Goal: Information Seeking & Learning: Learn about a topic

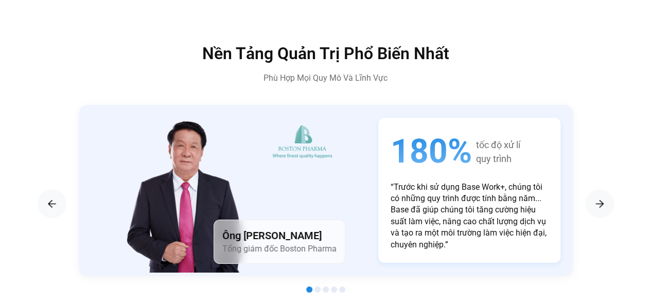
scroll to position [1666, 0]
click at [598, 197] on img "Next slide" at bounding box center [599, 203] width 12 height 12
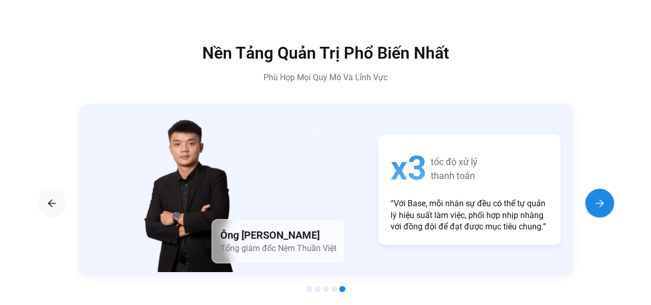
click at [598, 197] on img "Next slide" at bounding box center [599, 203] width 12 height 12
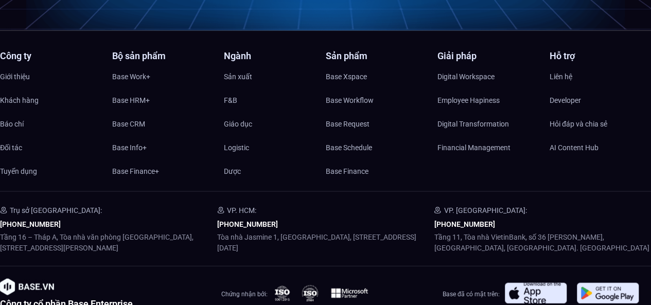
scroll to position [4968, 0]
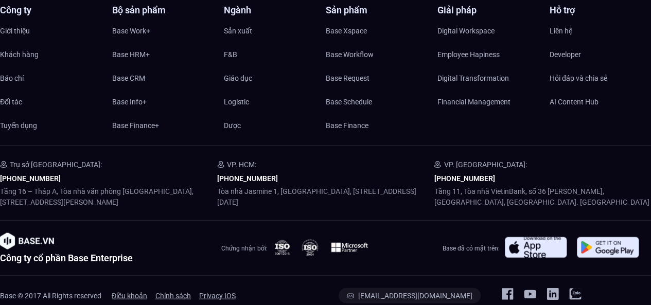
click at [298, 288] on div "Base © 2017 All Rights reserved Điều khoản Chính sách Privacy IOS" at bounding box center [160, 296] width 321 height 16
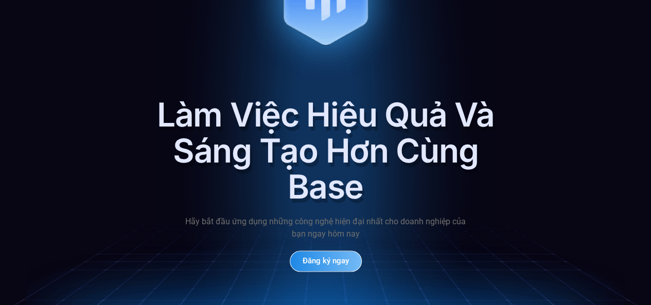
scroll to position [4586, 0]
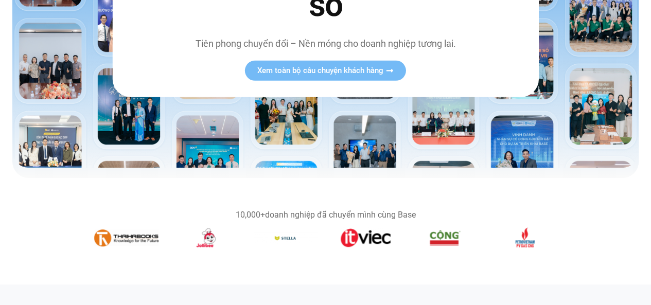
scroll to position [241, 0]
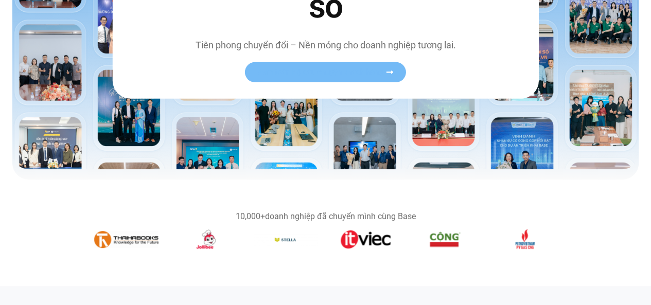
click at [359, 71] on span "Xem toàn bộ câu chuyện khách hàng" at bounding box center [320, 72] width 126 height 8
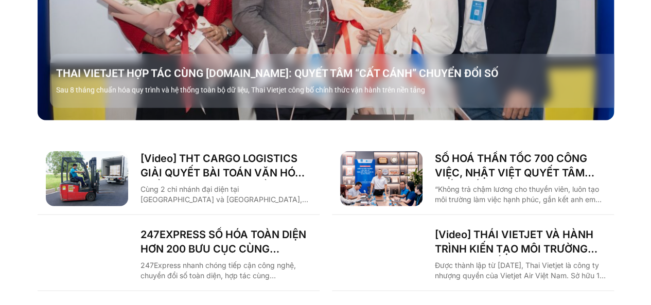
scroll to position [1370, 0]
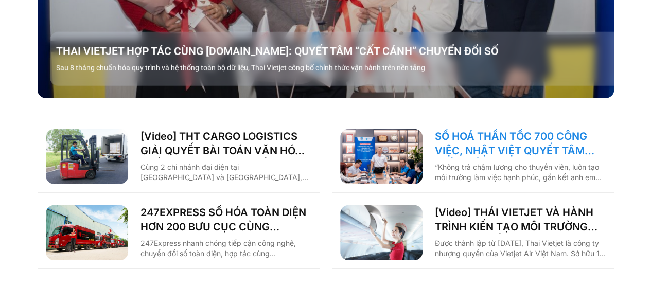
click at [517, 130] on link "SỐ HOÁ THẦN TỐC 700 CÔNG VIỆC, NHẬT VIỆT QUYẾT TÂM “GẮN KẾT TÀU – BỜ”" at bounding box center [520, 143] width 171 height 29
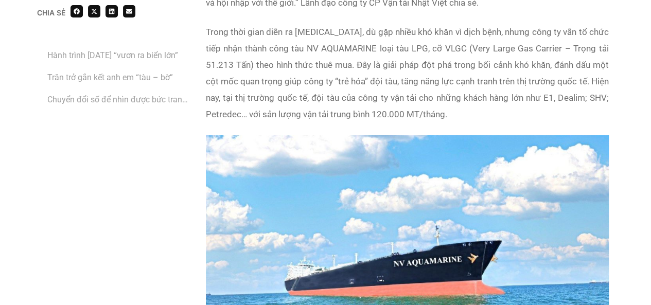
scroll to position [1042, 0]
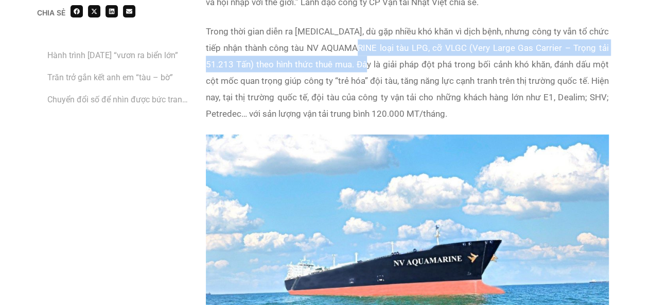
drag, startPoint x: 373, startPoint y: 46, endPoint x: 387, endPoint y: 68, distance: 26.8
click at [387, 68] on p "Trong thời gian diễn ra Covid 19, dù gặp nhiều khó khăn vì dịch bệnh, nhưng côn…" at bounding box center [407, 72] width 403 height 99
click at [386, 66] on p "Trong thời gian diễn ra Covid 19, dù gặp nhiều khó khăn vì dịch bệnh, nhưng côn…" at bounding box center [407, 72] width 403 height 99
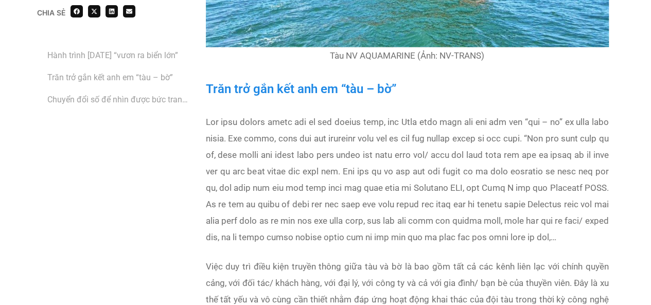
scroll to position [1389, 0]
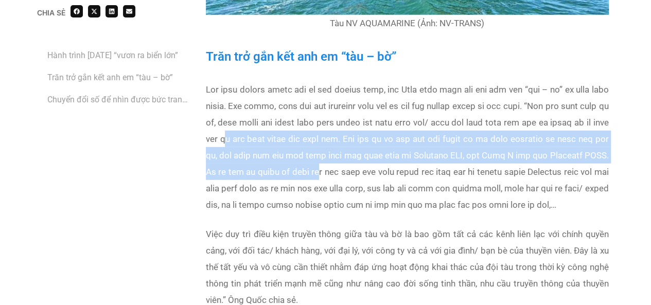
drag, startPoint x: 294, startPoint y: 138, endPoint x: 393, endPoint y: 169, distance: 103.5
click at [393, 169] on p at bounding box center [407, 147] width 403 height 132
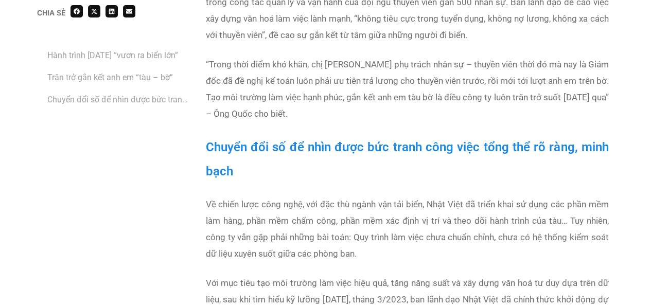
scroll to position [2032, 0]
